Goal: Task Accomplishment & Management: Manage account settings

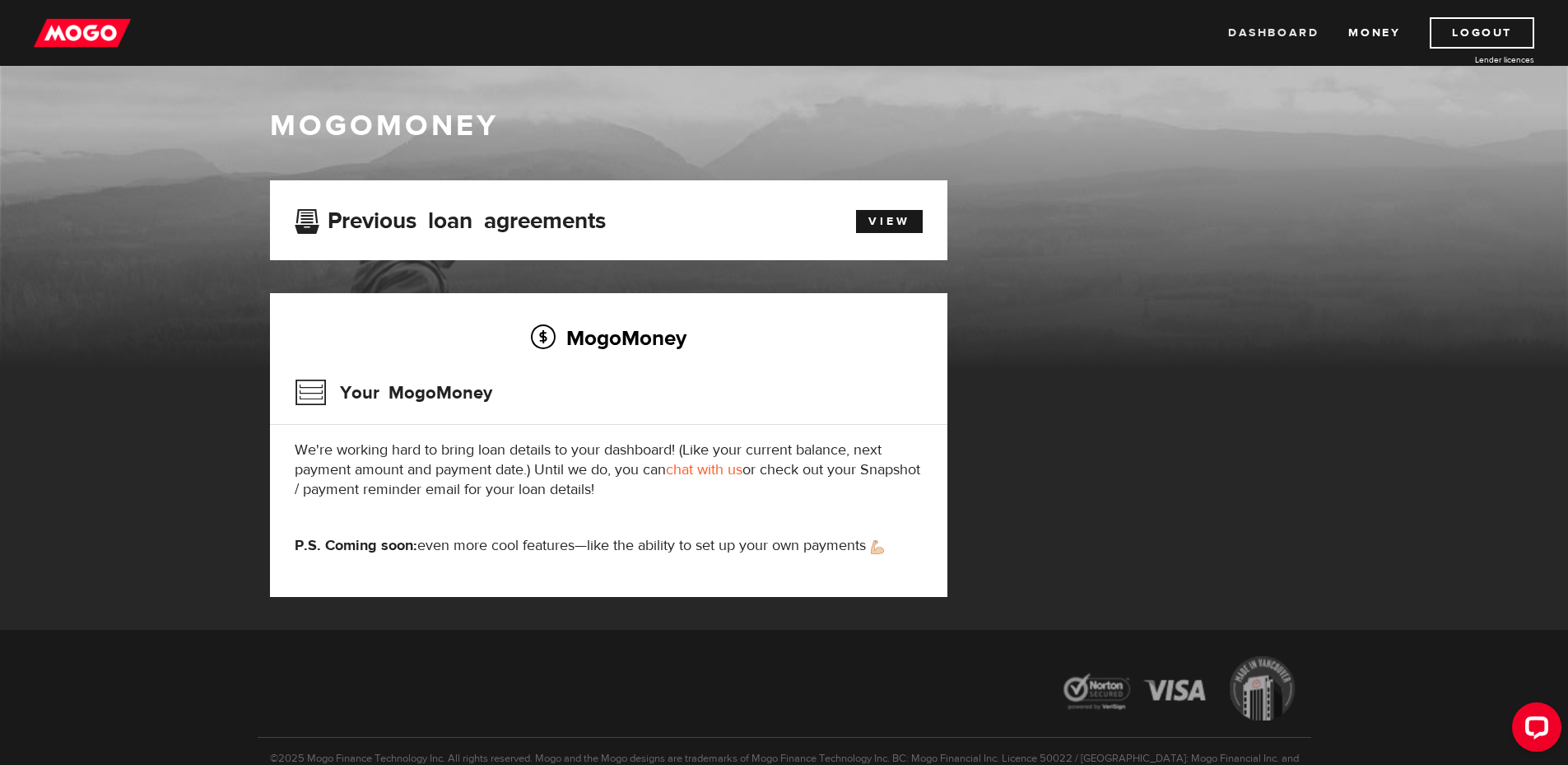
click at [1253, 30] on link "Dashboard" at bounding box center [1273, 33] width 91 height 31
click at [1371, 31] on link "Money" at bounding box center [1374, 33] width 52 height 31
click at [1256, 36] on link "Dashboard" at bounding box center [1273, 33] width 91 height 31
click at [466, 388] on h3 "Your MogoMoney" at bounding box center [393, 392] width 198 height 43
click at [617, 551] on p "P.S. Coming soon: even more cool features—like the ability to set up your own p…" at bounding box center [609, 545] width 628 height 20
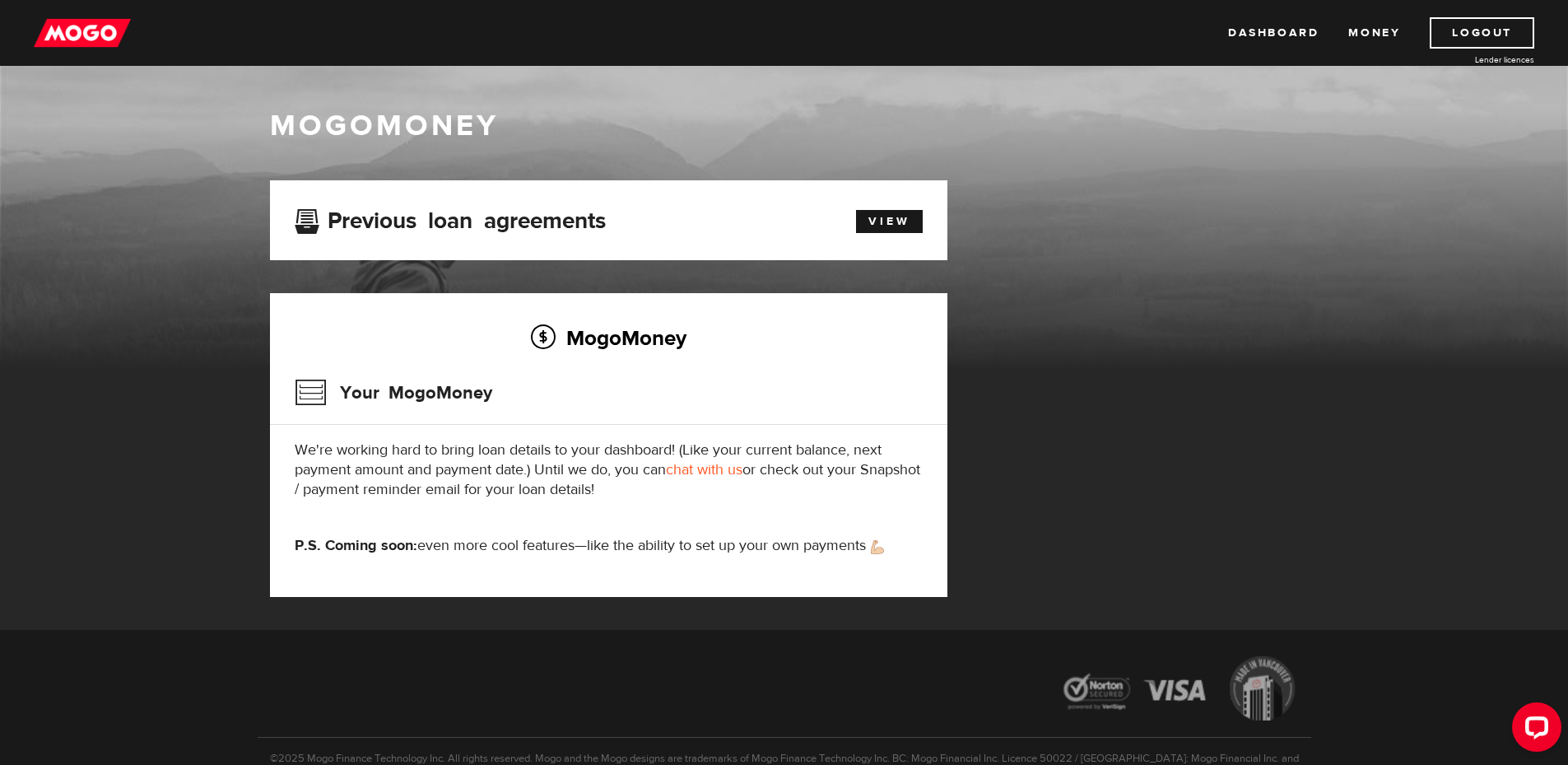
click at [705, 543] on p "P.S. Coming soon: even more cool features—like the ability to set up your own p…" at bounding box center [609, 545] width 628 height 20
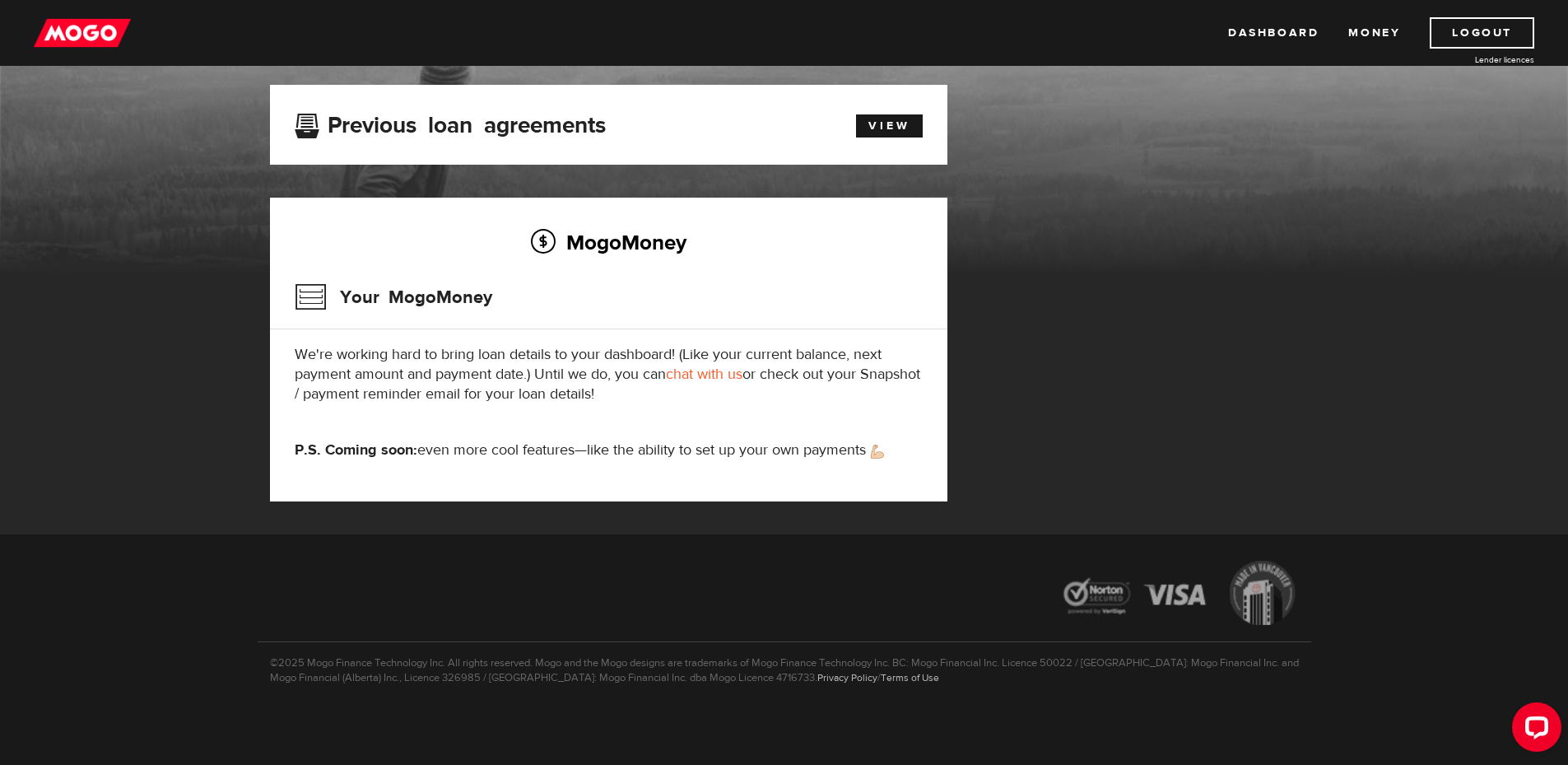
scroll to position [13, 0]
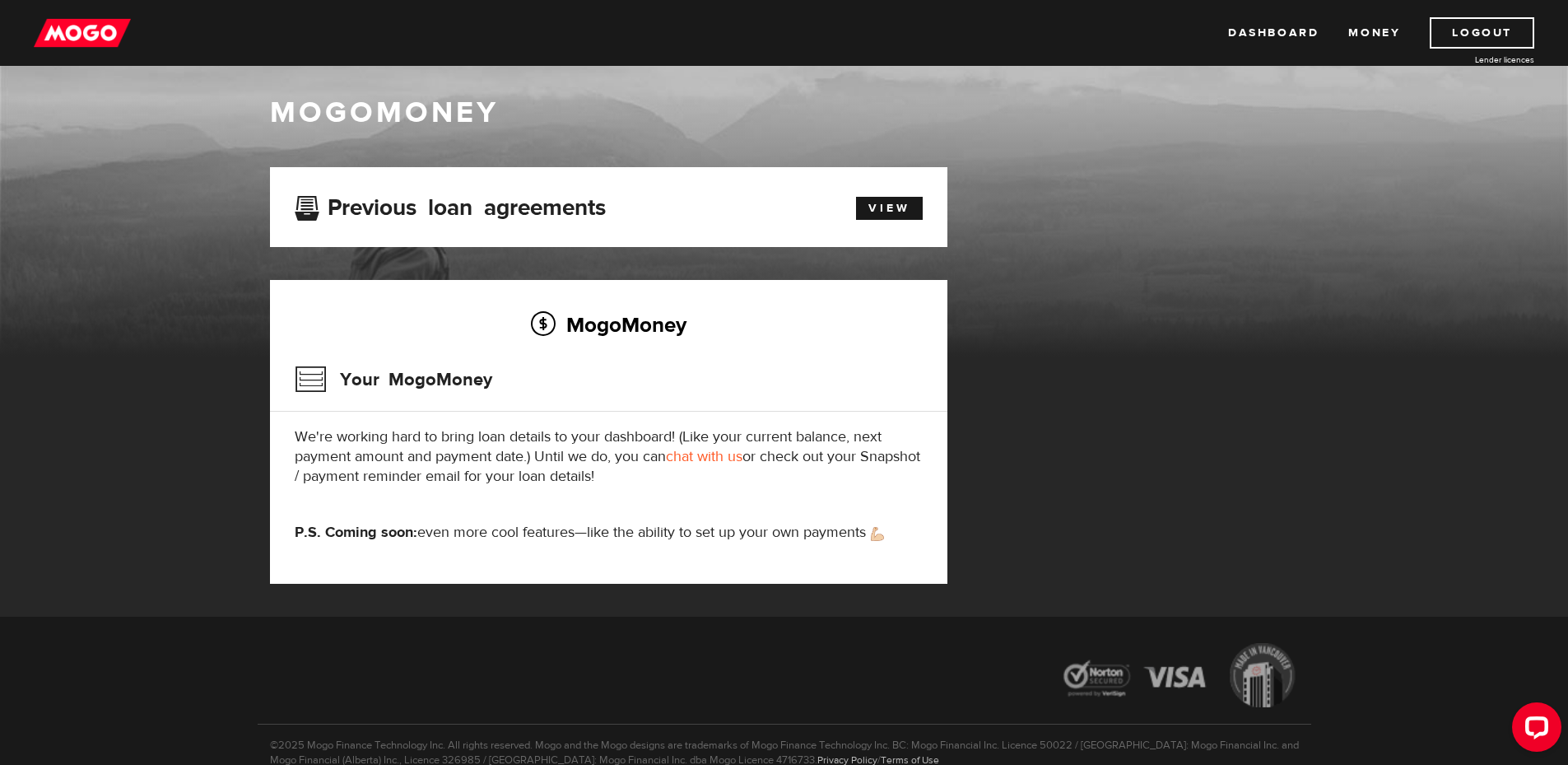
click at [701, 457] on link "chat with us" at bounding box center [704, 456] width 77 height 19
click at [1466, 32] on link "Logout" at bounding box center [1482, 33] width 105 height 31
